Goal: Information Seeking & Learning: Find specific fact

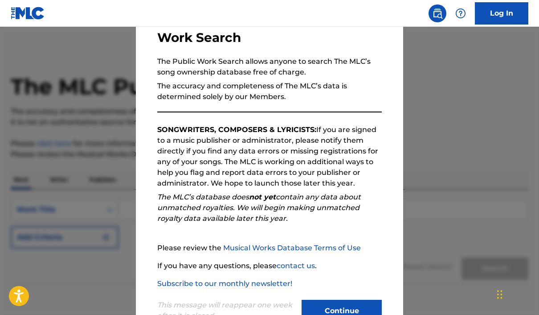
scroll to position [62, 0]
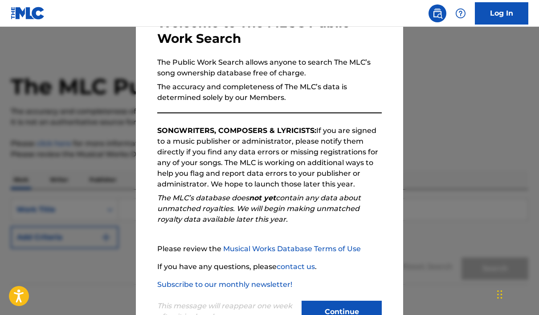
click at [327, 304] on button "Continue" at bounding box center [342, 311] width 80 height 22
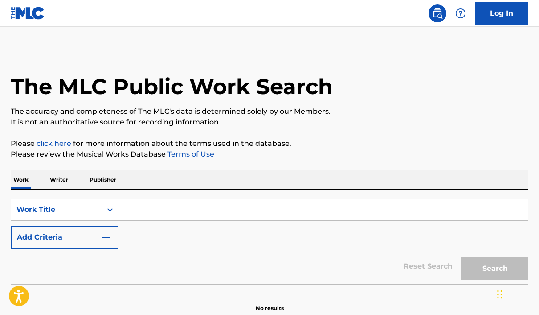
click at [178, 211] on input "Search Form" at bounding box center [324, 209] width 410 height 21
paste input "[PERSON_NAME] - love so alike"
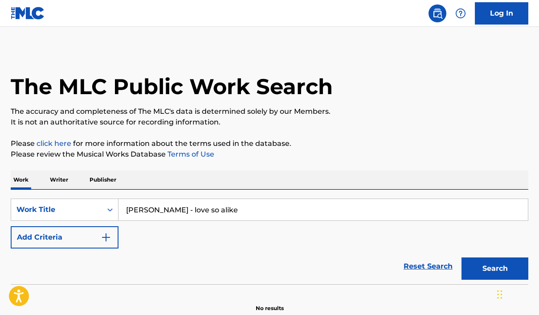
type input "[PERSON_NAME] - love so alike"
click at [481, 263] on button "Search" at bounding box center [495, 268] width 67 height 22
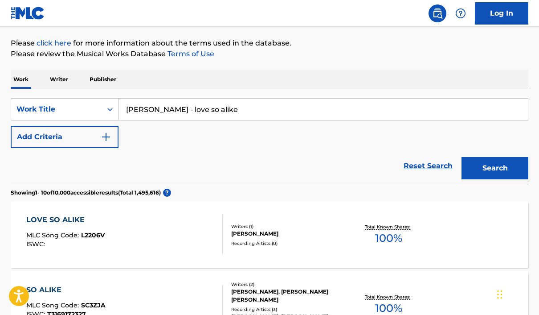
scroll to position [102, 0]
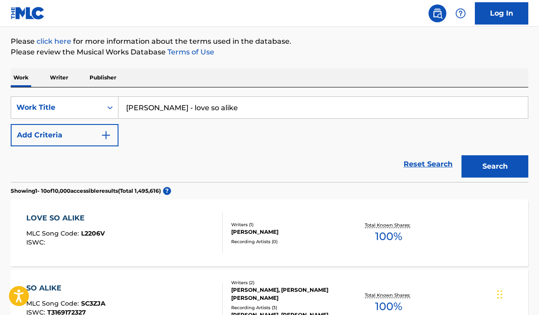
click at [67, 216] on div "LOVE SO ALIKE" at bounding box center [65, 218] width 78 height 11
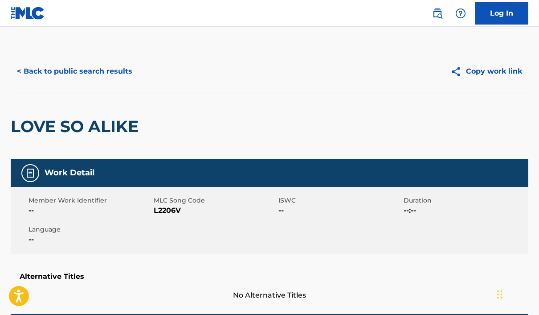
click at [28, 13] on img at bounding box center [28, 13] width 34 height 13
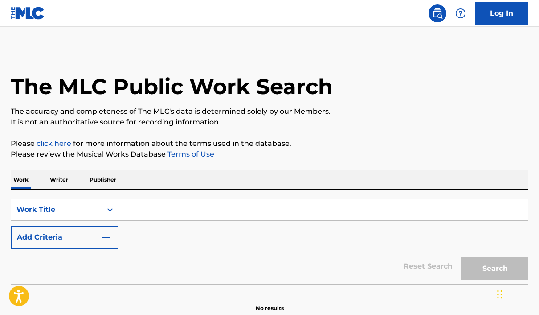
click at [194, 204] on input "Search Form" at bounding box center [324, 209] width 410 height 21
paste input "https://www.themlc.com/"
type input "https://www.themlc.com/"
